Goal: Find specific page/section: Find specific page/section

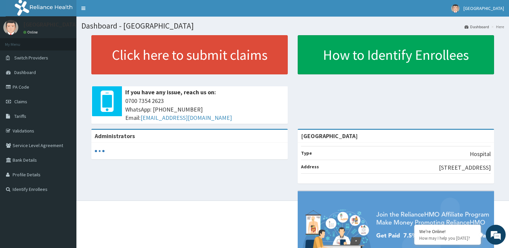
click at [45, 129] on link "Validations" at bounding box center [38, 131] width 76 height 15
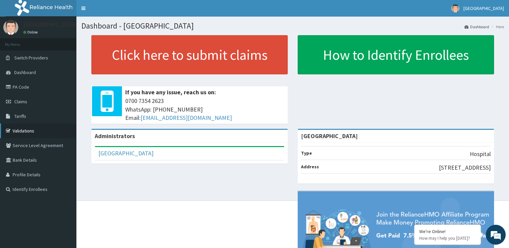
click at [57, 134] on link "Validations" at bounding box center [38, 131] width 76 height 15
click at [33, 129] on link "Validations" at bounding box center [38, 131] width 76 height 15
click at [25, 129] on link "Validations" at bounding box center [38, 131] width 76 height 15
